Goal: Find specific page/section: Find specific page/section

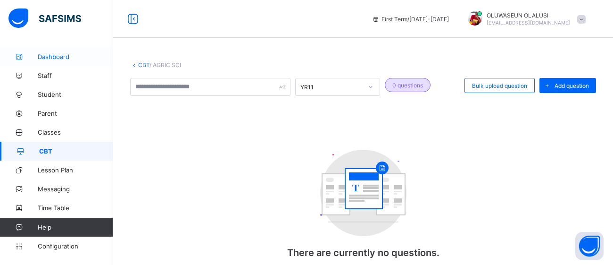
click at [55, 55] on span "Dashboard" at bounding box center [75, 57] width 75 height 8
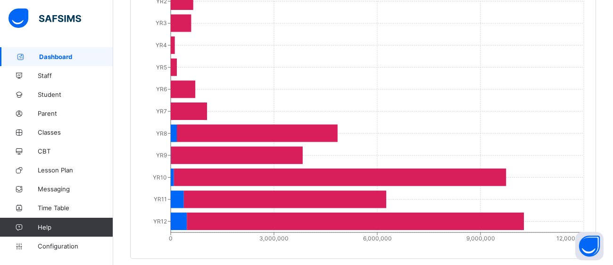
scroll to position [884, 0]
